Goal: Information Seeking & Learning: Learn about a topic

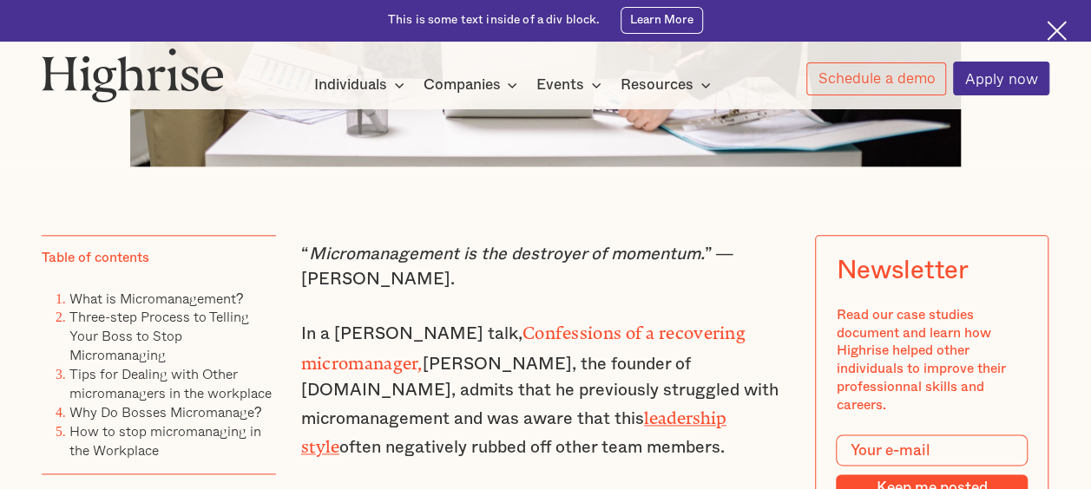
scroll to position [955, 0]
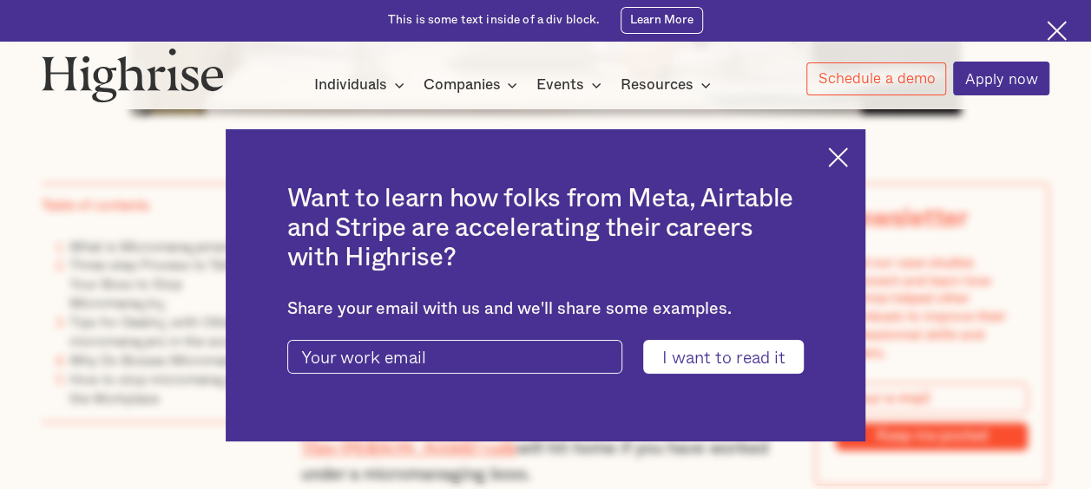
click at [835, 149] on div "Want to learn how folks from Meta, Airtable and Stripe are accelerating their c…" at bounding box center [546, 285] width 640 height 312
drag, startPoint x: 835, startPoint y: 149, endPoint x: 851, endPoint y: 156, distance: 17.1
click at [848, 156] on img at bounding box center [838, 158] width 20 height 20
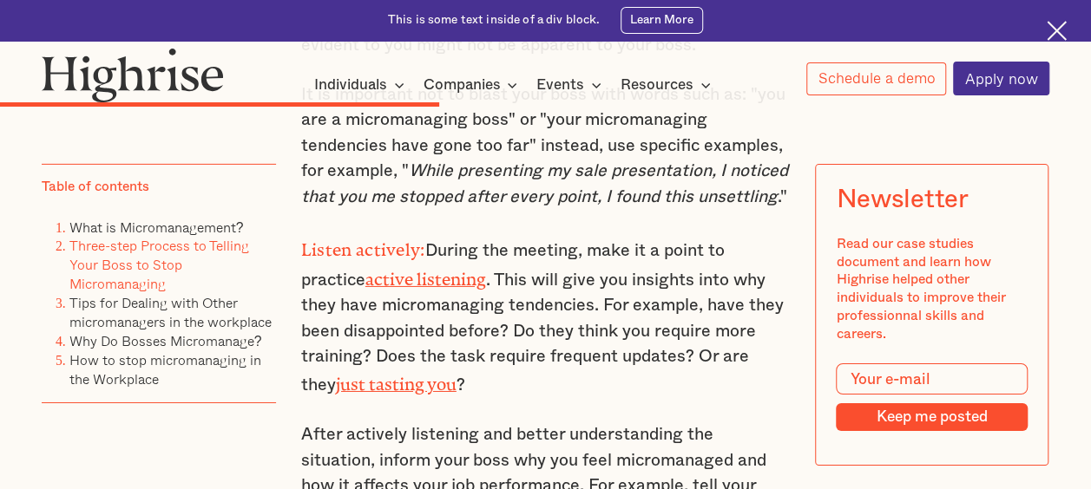
scroll to position [6075, 0]
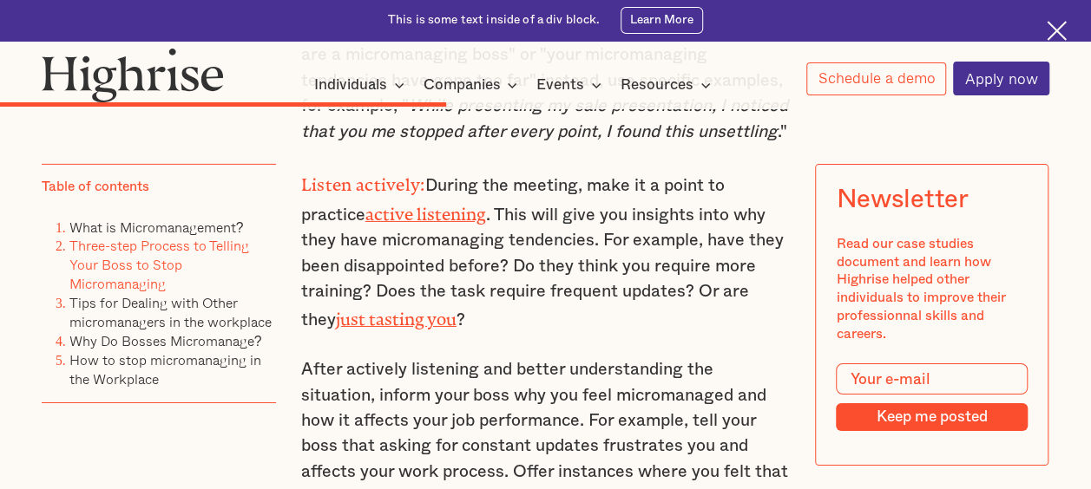
click at [336, 316] on link "just tasting you" at bounding box center [396, 315] width 121 height 11
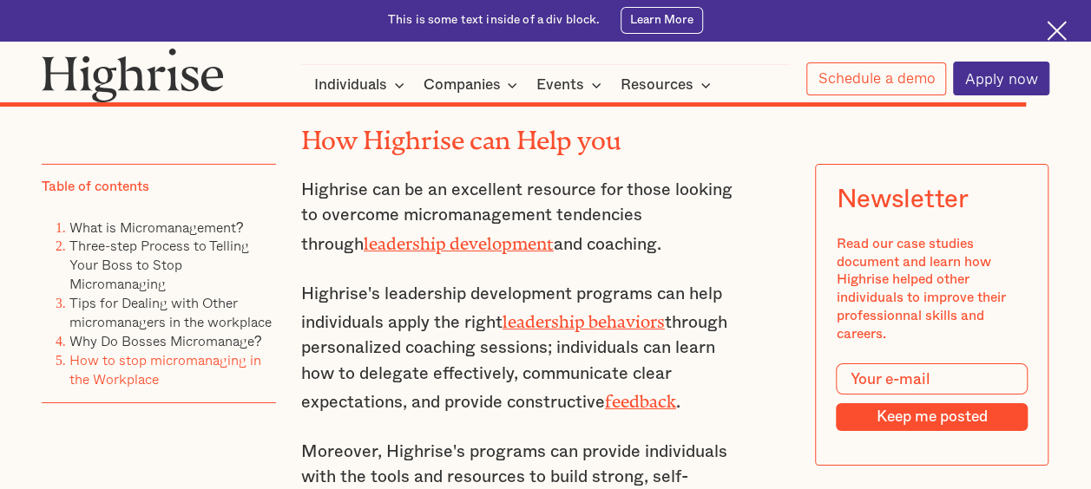
scroll to position [12584, 0]
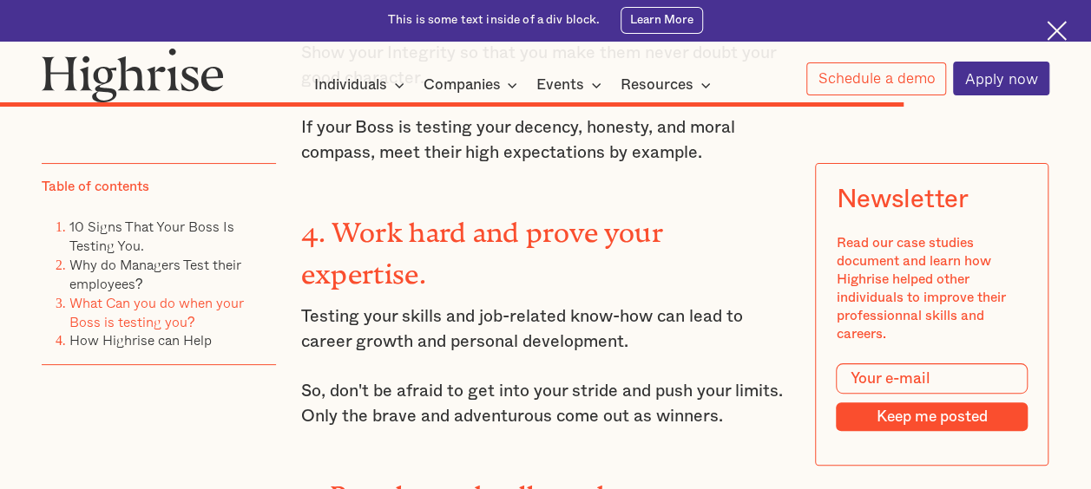
scroll to position [9894, 0]
